Goal: Task Accomplishment & Management: Use online tool/utility

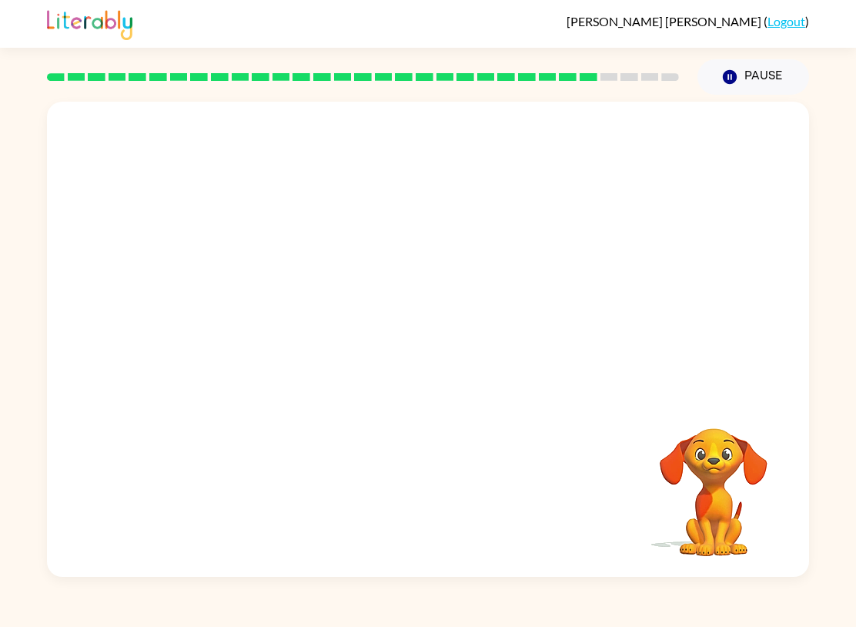
click at [7, 597] on div "[PERSON_NAME] ( Logout ) Pause Pause Your browser must support playing .mp4 fil…" at bounding box center [428, 313] width 856 height 627
click at [423, 342] on icon "button" at bounding box center [428, 346] width 27 height 27
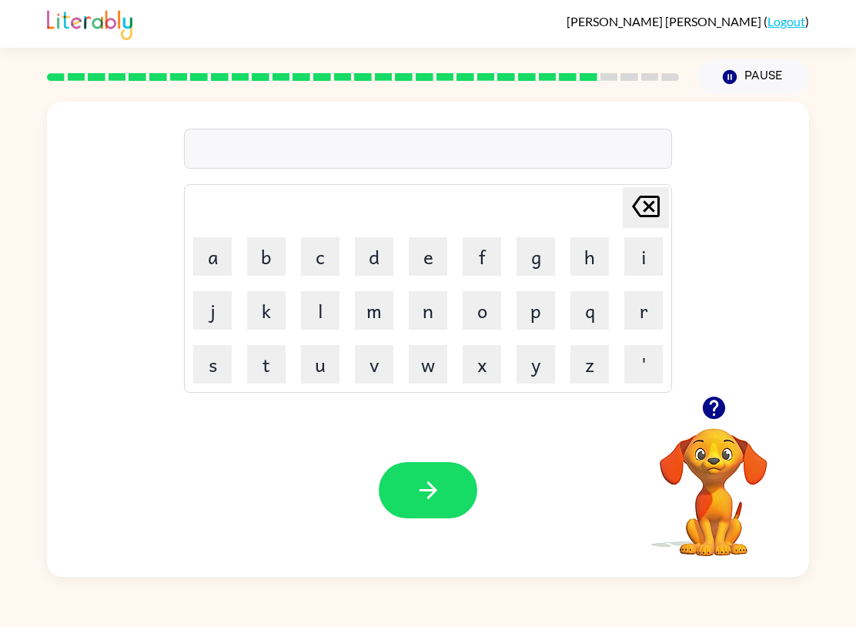
click at [550, 312] on button "p" at bounding box center [536, 310] width 38 height 38
click at [633, 259] on button "i" at bounding box center [643, 256] width 38 height 38
click at [437, 265] on button "e" at bounding box center [428, 256] width 38 height 38
click at [499, 252] on button "f" at bounding box center [482, 256] width 38 height 38
click at [650, 212] on icon "[PERSON_NAME] last character input" at bounding box center [645, 206] width 37 height 37
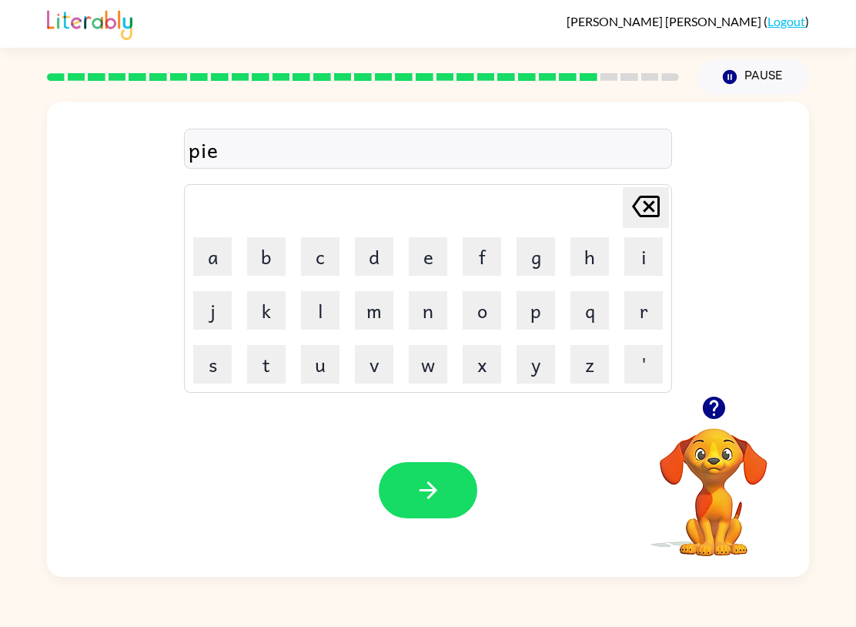
click at [638, 305] on button "r" at bounding box center [643, 310] width 38 height 38
click at [329, 265] on button "c" at bounding box center [320, 256] width 38 height 38
click at [434, 246] on button "e" at bounding box center [428, 256] width 38 height 38
click at [411, 500] on button "button" at bounding box center [428, 490] width 99 height 56
click at [275, 361] on button "t" at bounding box center [266, 364] width 38 height 38
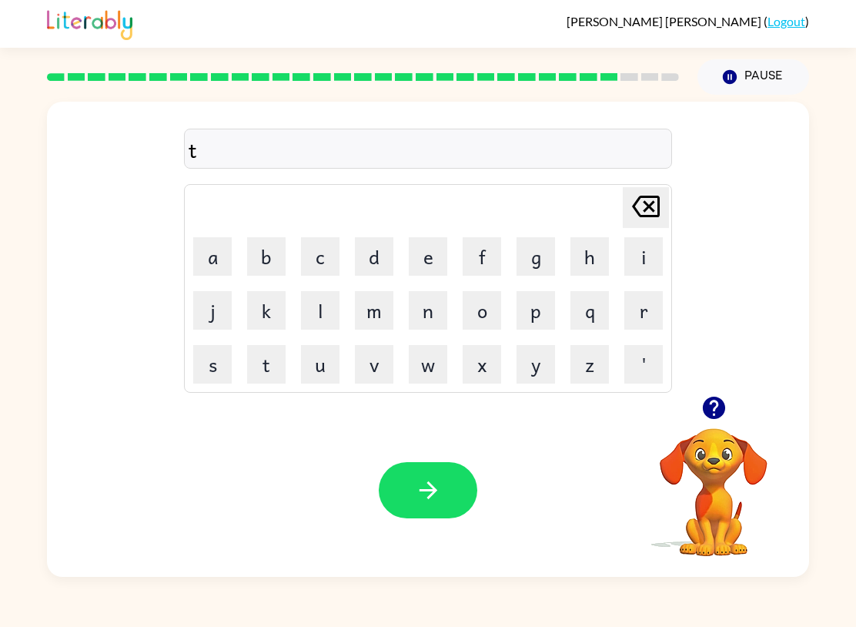
click at [607, 252] on button "h" at bounding box center [589, 256] width 38 height 38
click at [648, 250] on button "i" at bounding box center [643, 256] width 38 height 38
click at [440, 309] on button "n" at bounding box center [428, 310] width 38 height 38
click at [439, 483] on icon "button" at bounding box center [428, 489] width 27 height 27
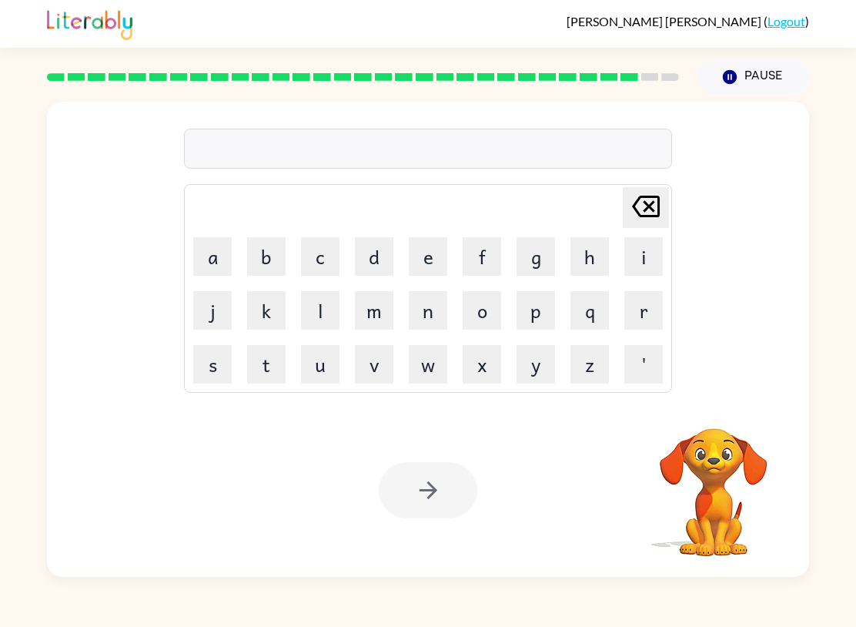
click at [220, 362] on button "s" at bounding box center [212, 364] width 38 height 38
click at [649, 248] on button "i" at bounding box center [643, 256] width 38 height 38
click at [314, 315] on button "l" at bounding box center [320, 310] width 38 height 38
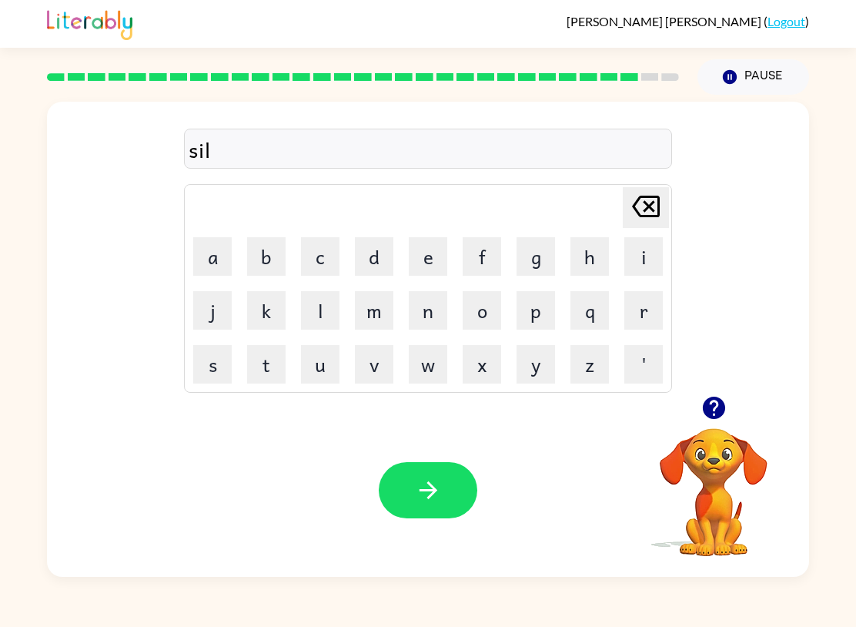
click at [381, 376] on button "v" at bounding box center [374, 364] width 38 height 38
click at [630, 262] on button "i" at bounding box center [643, 256] width 38 height 38
click at [637, 303] on button "r" at bounding box center [643, 310] width 38 height 38
click at [437, 366] on button "w" at bounding box center [428, 364] width 38 height 38
click at [214, 265] on button "a" at bounding box center [212, 256] width 38 height 38
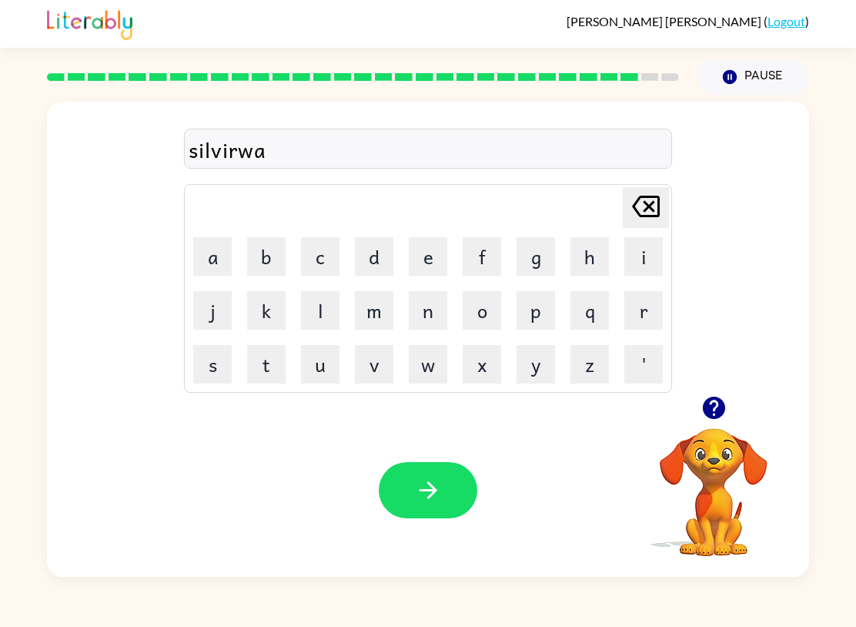
click at [632, 298] on button "r" at bounding box center [643, 310] width 38 height 38
click at [436, 263] on button "e" at bounding box center [428, 256] width 38 height 38
click at [437, 510] on button "button" at bounding box center [428, 490] width 99 height 56
click at [719, 403] on icon "button" at bounding box center [713, 407] width 22 height 22
click at [212, 271] on button "a" at bounding box center [212, 256] width 38 height 38
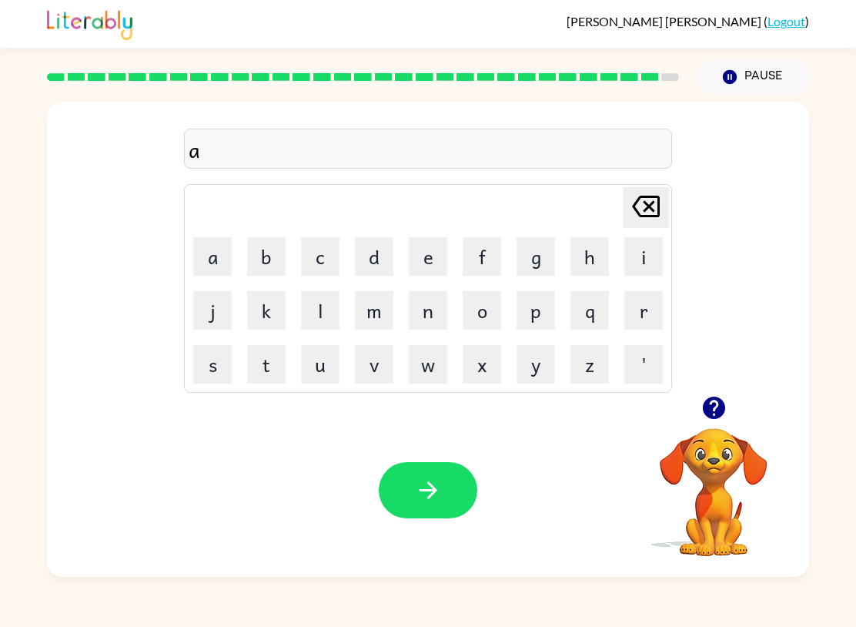
click at [470, 237] on button "f" at bounding box center [482, 256] width 38 height 38
click at [644, 299] on button "r" at bounding box center [643, 310] width 38 height 38
click at [215, 260] on button "a" at bounding box center [212, 256] width 38 height 38
click at [641, 242] on button "i" at bounding box center [643, 256] width 38 height 38
click at [358, 261] on button "d" at bounding box center [374, 256] width 38 height 38
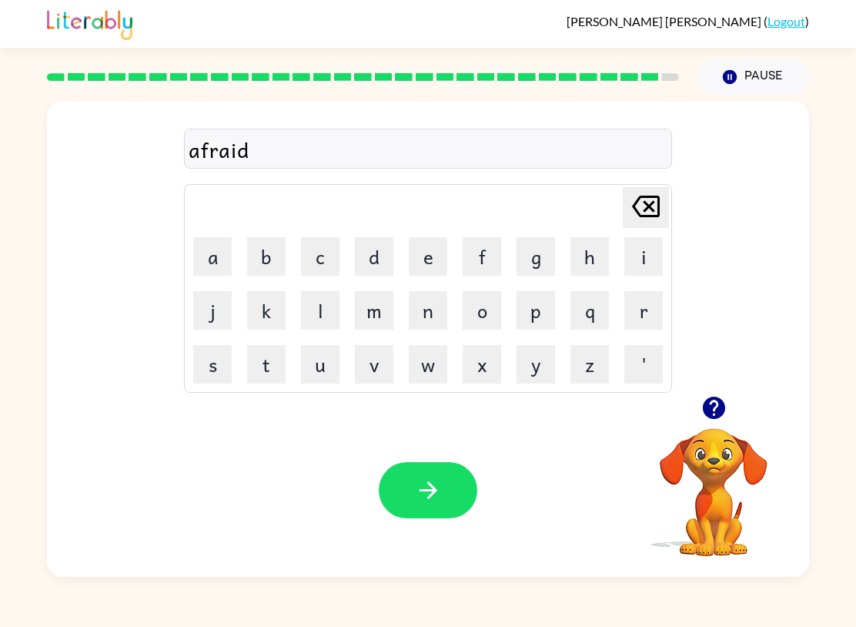
click at [430, 492] on icon "button" at bounding box center [428, 489] width 27 height 27
